Goal: Use online tool/utility

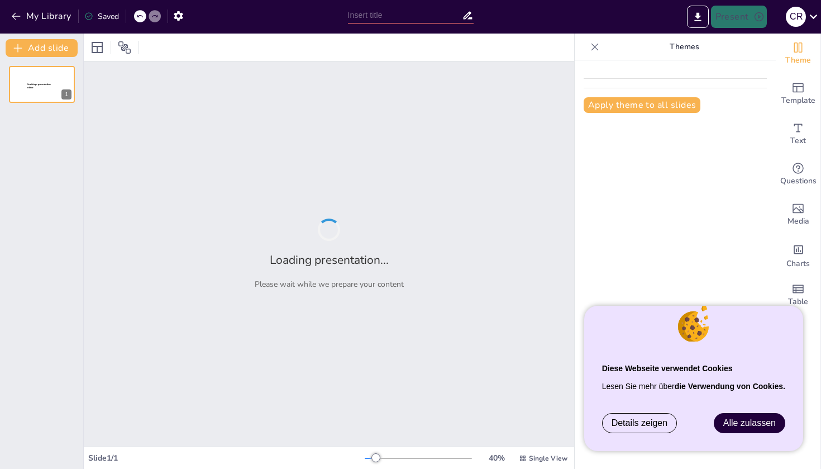
type input "Die Rolle der Künstlichen Intelligenz im digitalen Marketing: Eine Analyse"
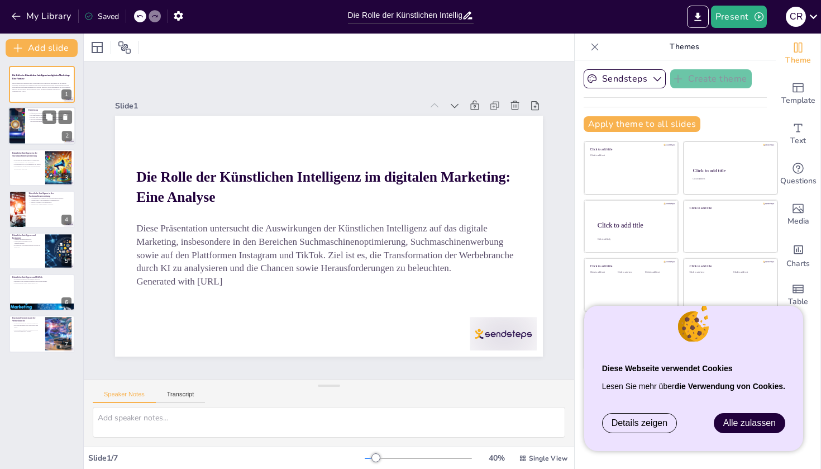
click at [41, 124] on div at bounding box center [41, 126] width 67 height 38
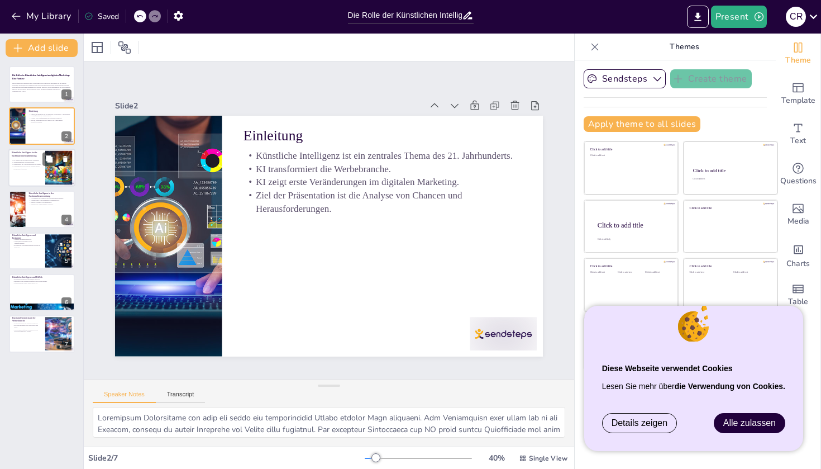
click at [37, 167] on p "Unterstützung bei Keyword-Recherche und technischen Analysen." at bounding box center [27, 167] width 30 height 4
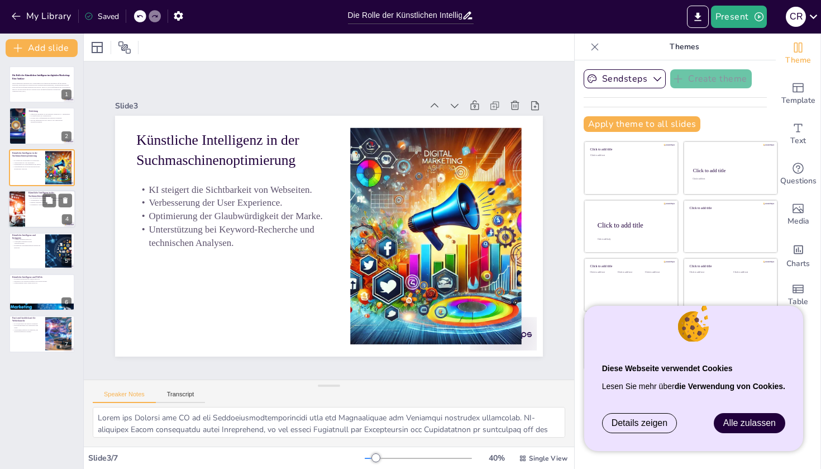
click at [35, 204] on p "Dynamische Anpassung der Anzeigen." at bounding box center [50, 204] width 44 height 2
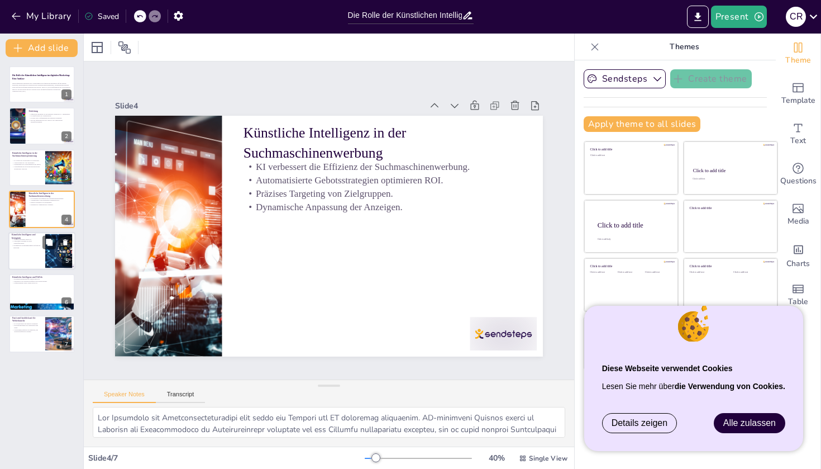
click at [30, 240] on p "Virtuelle Influencer durch KI." at bounding box center [27, 239] width 30 height 2
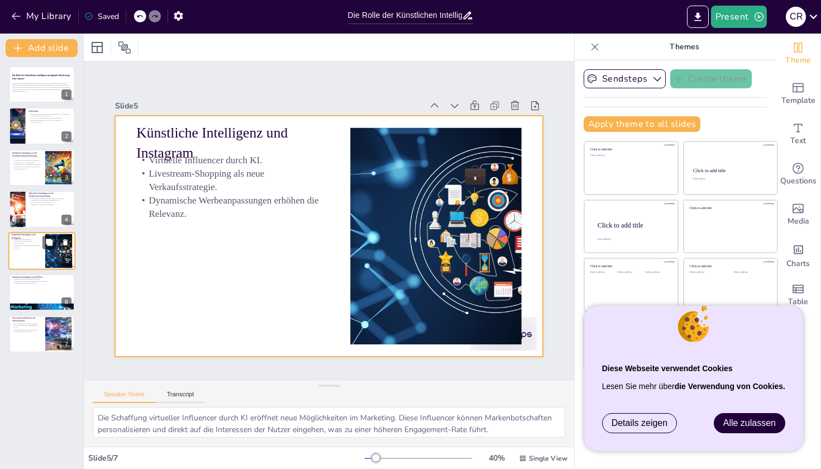
click at [31, 264] on div at bounding box center [41, 251] width 67 height 38
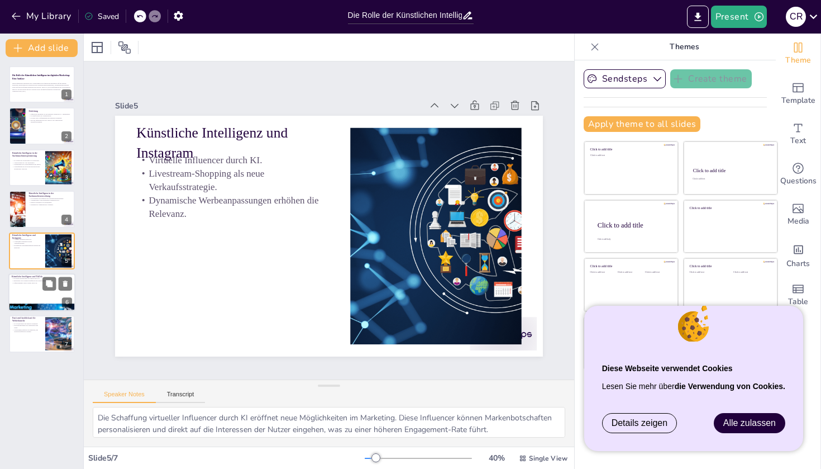
click at [29, 302] on div at bounding box center [41, 292] width 67 height 38
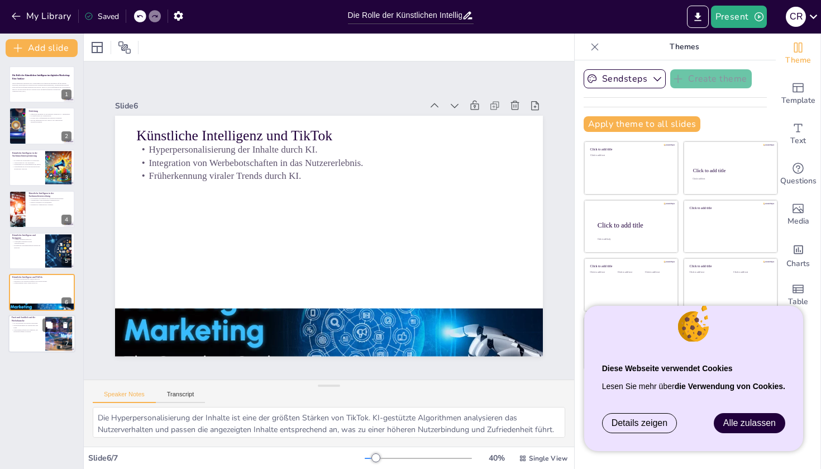
click at [27, 335] on div at bounding box center [41, 334] width 67 height 38
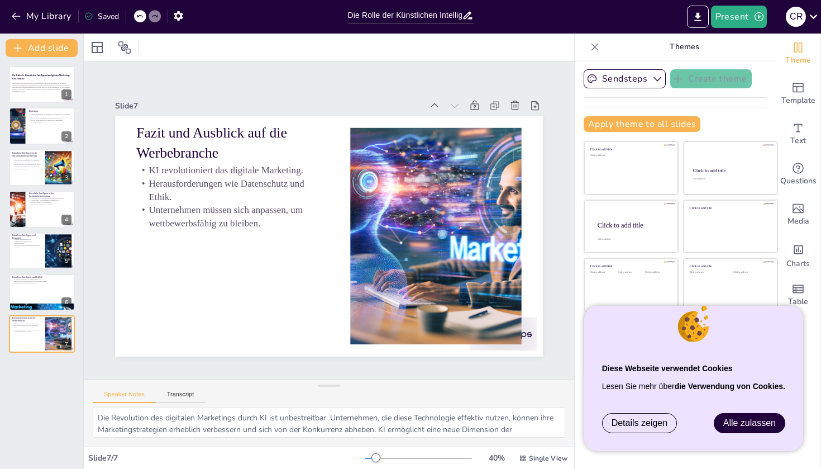
click at [6, 293] on div "Die Rolle der Künstlichen Intelligenz im digitalen Marketing: Eine Analyse Dies…" at bounding box center [41, 209] width 83 height 287
click at [17, 291] on div at bounding box center [41, 292] width 67 height 38
type textarea "Die Hyperpersonalisierung der Inhalte ist eine der größten Stärken von TikTok. …"
